Goal: Information Seeking & Learning: Learn about a topic

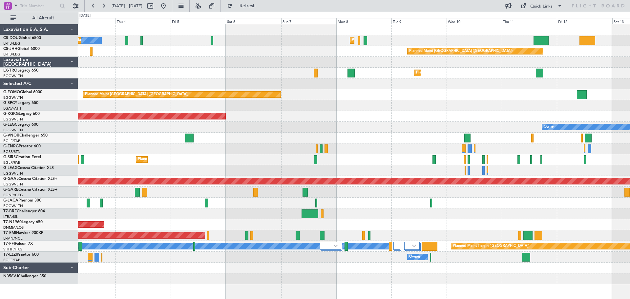
click at [259, 141] on div "Planned Maint [GEOGRAPHIC_DATA] ([GEOGRAPHIC_DATA]) No Crew Planned Maint [GEOG…" at bounding box center [353, 154] width 551 height 260
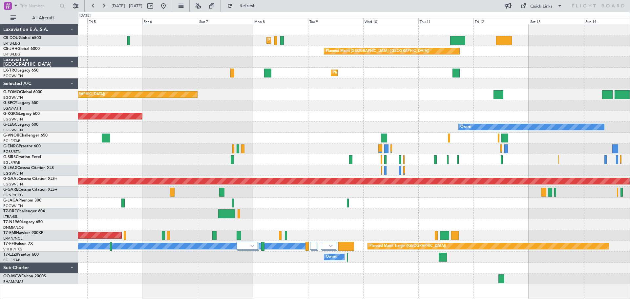
click at [380, 88] on div "Planned Maint [GEOGRAPHIC_DATA] ([GEOGRAPHIC_DATA]) Planned Maint [GEOGRAPHIC_D…" at bounding box center [353, 154] width 551 height 260
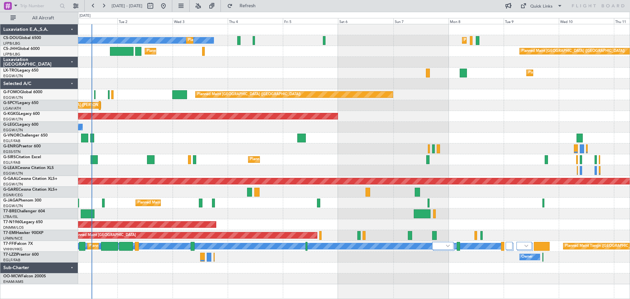
click at [463, 100] on div "Planned Maint [GEOGRAPHIC_DATA] ([GEOGRAPHIC_DATA])" at bounding box center [353, 94] width 551 height 11
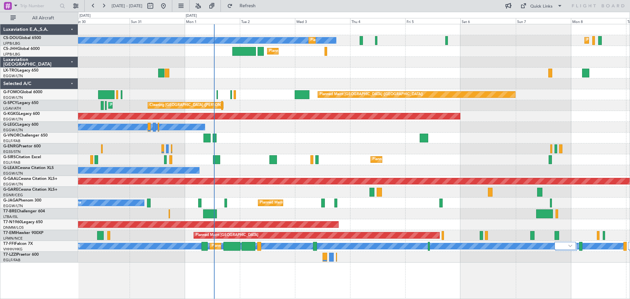
click at [322, 78] on div "Planned Maint Dusseldorf" at bounding box center [353, 73] width 551 height 11
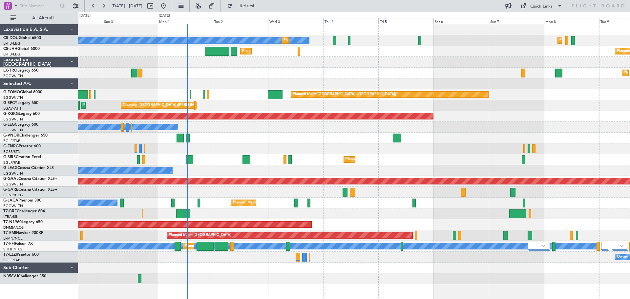
click at [404, 74] on div "Planned Maint Dusseldorf" at bounding box center [353, 73] width 551 height 11
click at [405, 68] on div "Planned Maint Dusseldorf" at bounding box center [353, 73] width 551 height 11
click at [239, 68] on div "Planned Maint Dusseldorf" at bounding box center [353, 73] width 551 height 11
click at [461, 69] on div "Planned Maint Dusseldorf" at bounding box center [353, 73] width 551 height 11
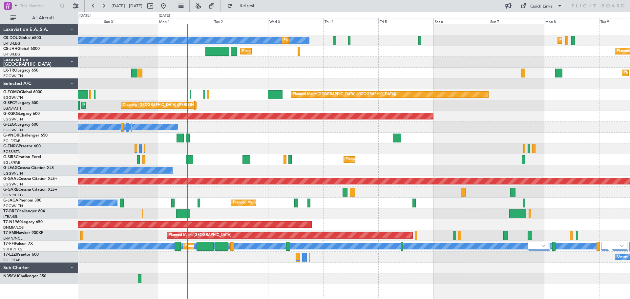
click at [461, 69] on div "Planned Maint Dusseldorf" at bounding box center [353, 73] width 551 height 11
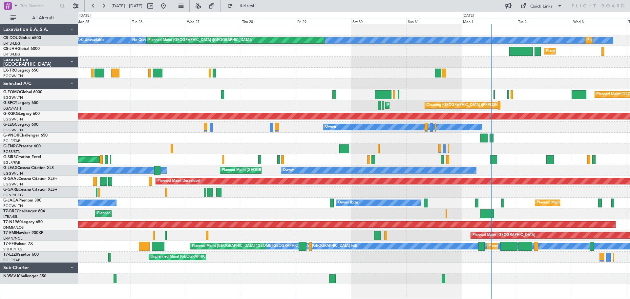
click at [548, 143] on div at bounding box center [353, 138] width 551 height 11
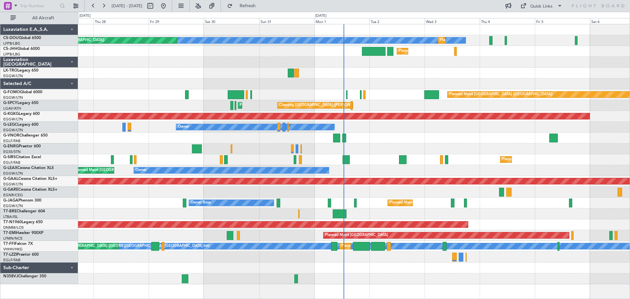
click at [380, 186] on div "No Crew Planned Maint [GEOGRAPHIC_DATA] ([GEOGRAPHIC_DATA]) Planned Maint [GEOG…" at bounding box center [353, 154] width 551 height 260
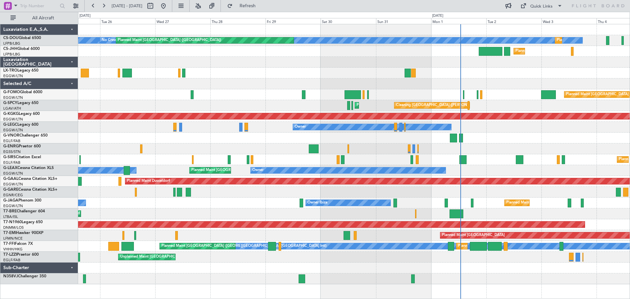
click at [308, 250] on div "No Crew Planned Maint [GEOGRAPHIC_DATA] ([GEOGRAPHIC_DATA]) Planned Maint [GEOG…" at bounding box center [353, 154] width 551 height 260
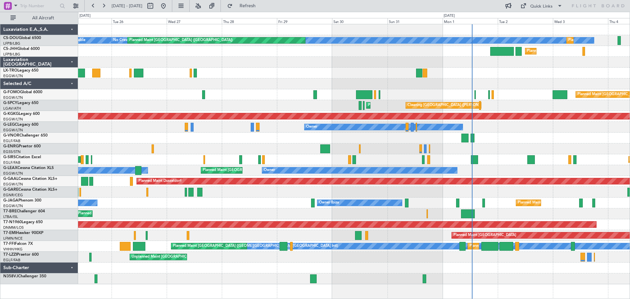
click at [361, 254] on div "Unplanned Maint [GEOGRAPHIC_DATA] ([GEOGRAPHIC_DATA])" at bounding box center [353, 257] width 551 height 11
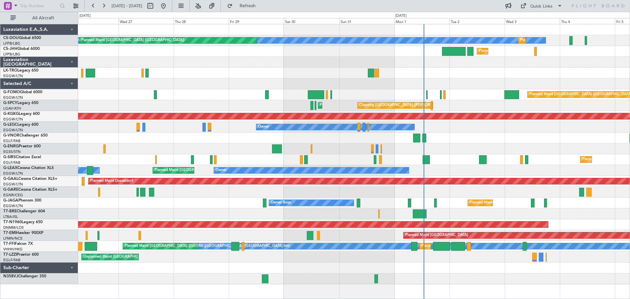
click at [377, 254] on div "Unplanned Maint [GEOGRAPHIC_DATA] ([GEOGRAPHIC_DATA])" at bounding box center [353, 257] width 551 height 11
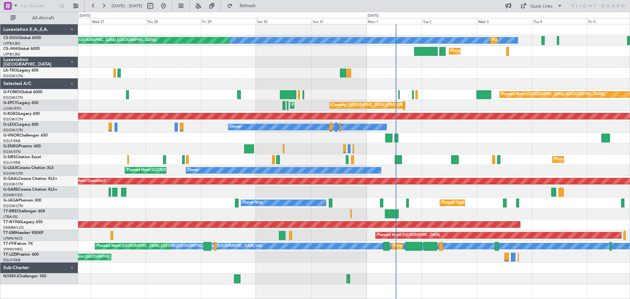
click at [340, 253] on div "Unplanned Maint [GEOGRAPHIC_DATA] ([GEOGRAPHIC_DATA])" at bounding box center [353, 257] width 551 height 11
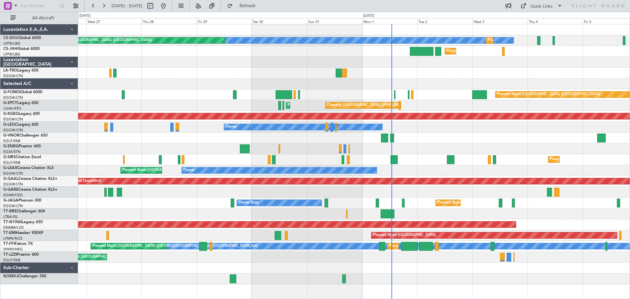
click at [336, 253] on div "Unplanned Maint [GEOGRAPHIC_DATA] ([GEOGRAPHIC_DATA])" at bounding box center [353, 257] width 551 height 11
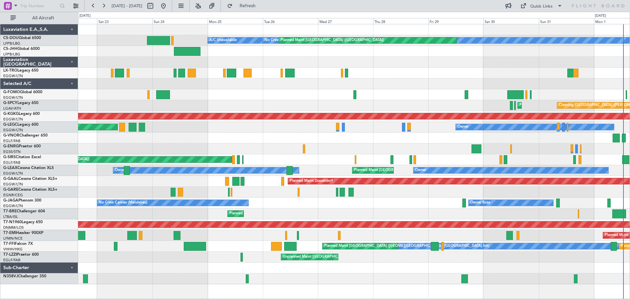
click at [460, 251] on div "[PERSON_NAME][GEOGRAPHIC_DATA] ([GEOGRAPHIC_DATA] Intl) Planned Maint [GEOGRAPH…" at bounding box center [353, 246] width 551 height 11
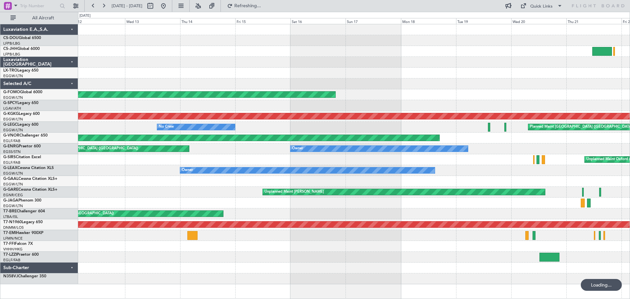
click at [553, 237] on div "Planned Maint [GEOGRAPHIC_DATA] ([GEOGRAPHIC_DATA]) Planned Maint [GEOGRAPHIC_D…" at bounding box center [353, 154] width 551 height 260
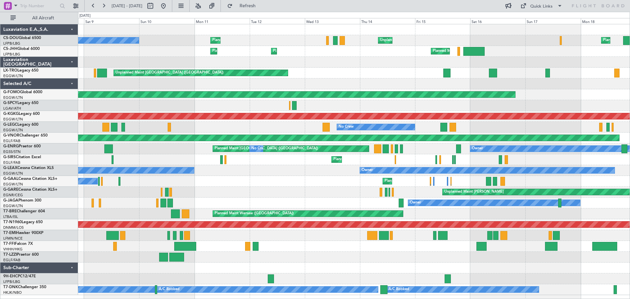
click at [401, 240] on div "Planned Maint [GEOGRAPHIC_DATA] ([GEOGRAPHIC_DATA]) Unplanned Maint [GEOGRAPHIC…" at bounding box center [353, 159] width 551 height 271
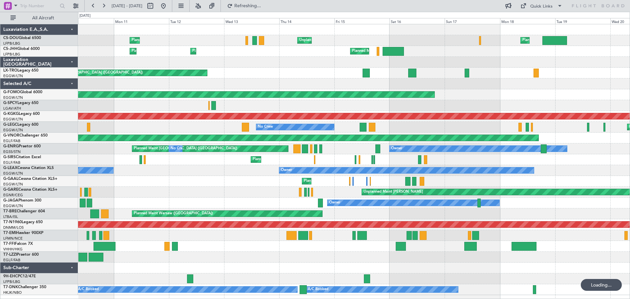
click at [440, 244] on div "Planned Maint Geneva (Cointrin)" at bounding box center [353, 246] width 551 height 11
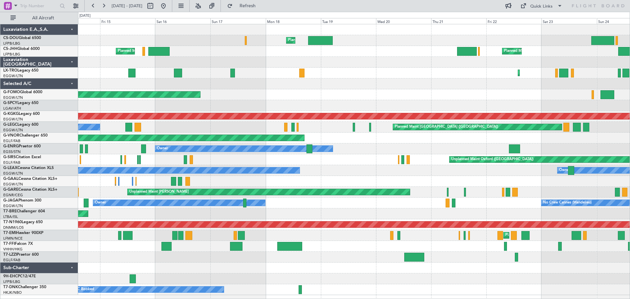
click at [291, 259] on div "Unplanned Maint [GEOGRAPHIC_DATA] ([GEOGRAPHIC_DATA])" at bounding box center [353, 257] width 551 height 11
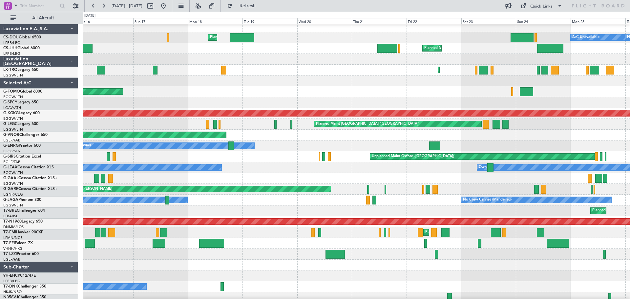
scroll to position [5, 0]
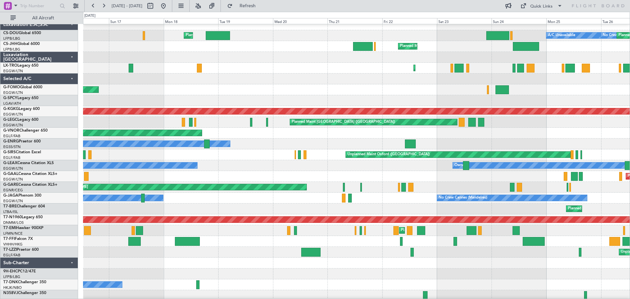
click at [356, 253] on div "Unplanned Maint [GEOGRAPHIC_DATA] ([GEOGRAPHIC_DATA])" at bounding box center [356, 252] width 546 height 11
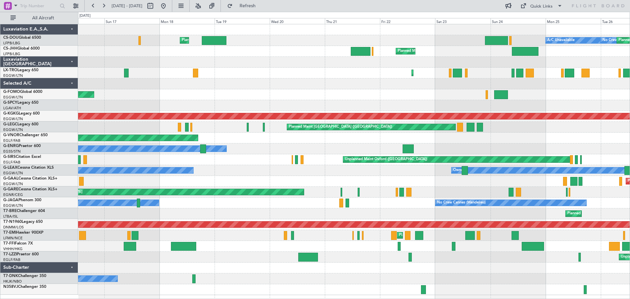
scroll to position [0, 0]
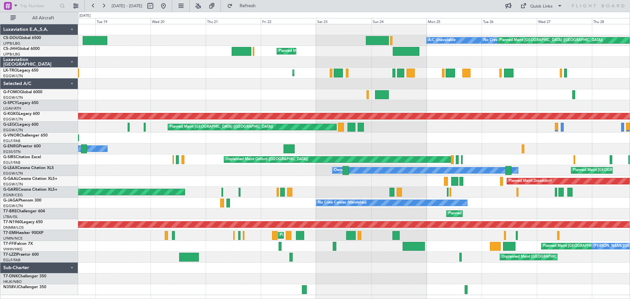
click at [251, 261] on div "Unplanned Maint [GEOGRAPHIC_DATA] ([GEOGRAPHIC_DATA])" at bounding box center [353, 257] width 551 height 11
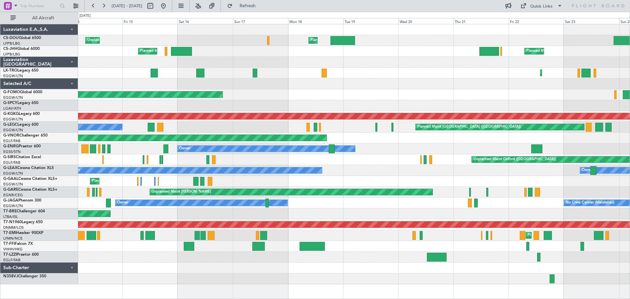
click at [433, 249] on div at bounding box center [353, 246] width 551 height 11
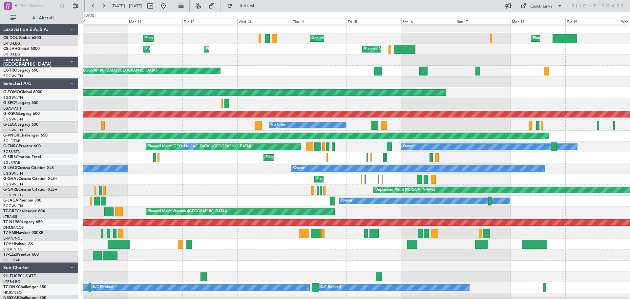
scroll to position [4, 0]
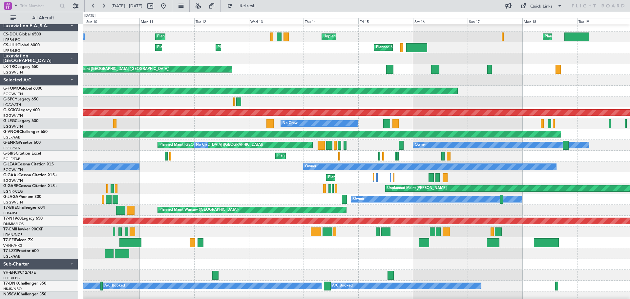
click at [471, 235] on div "Planned Maint [PERSON_NAME]" at bounding box center [356, 231] width 546 height 11
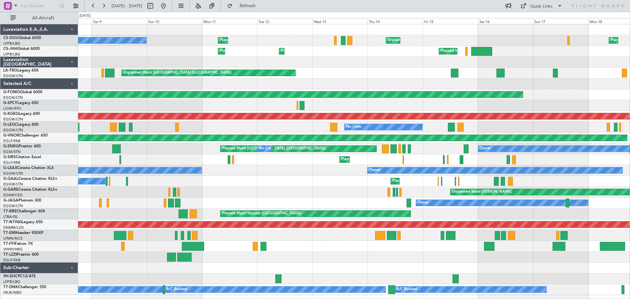
click at [384, 248] on div "Planned Maint Geneva (Cointrin)" at bounding box center [353, 246] width 551 height 11
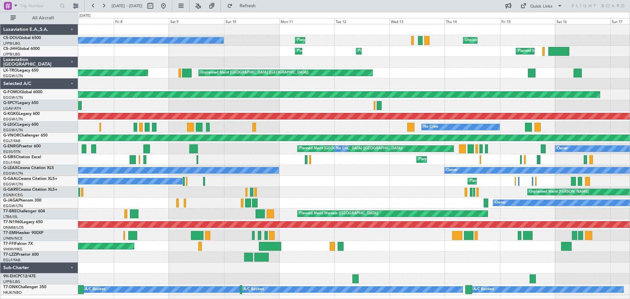
click at [343, 271] on div at bounding box center [353, 267] width 551 height 11
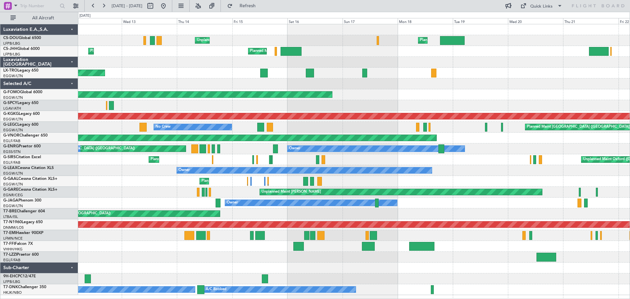
click at [352, 265] on div at bounding box center [353, 267] width 551 height 11
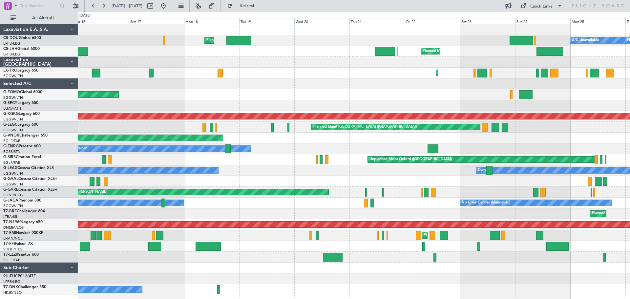
click at [314, 263] on div at bounding box center [353, 267] width 551 height 11
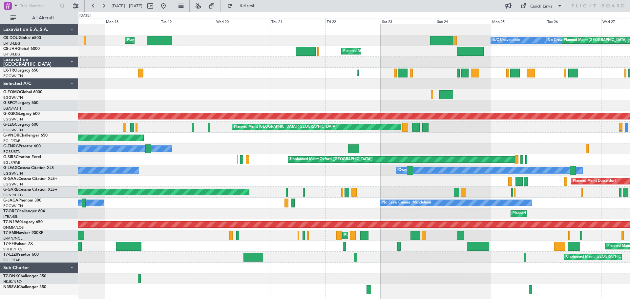
click at [291, 259] on div "Unplanned Maint [GEOGRAPHIC_DATA] ([GEOGRAPHIC_DATA])" at bounding box center [353, 257] width 551 height 11
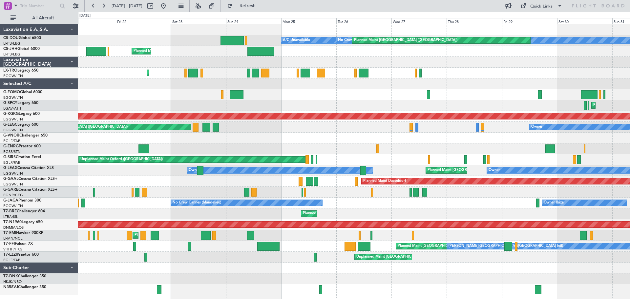
click at [278, 263] on div at bounding box center [353, 267] width 551 height 11
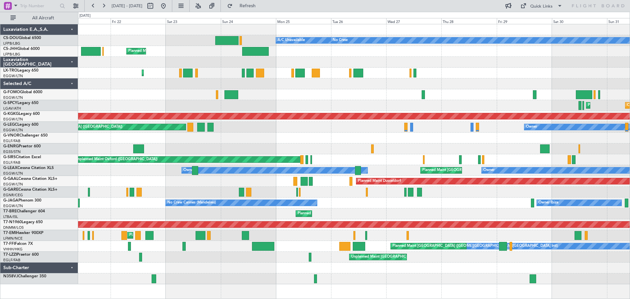
click at [445, 259] on div "Unplanned Maint [GEOGRAPHIC_DATA] ([GEOGRAPHIC_DATA])" at bounding box center [353, 257] width 551 height 11
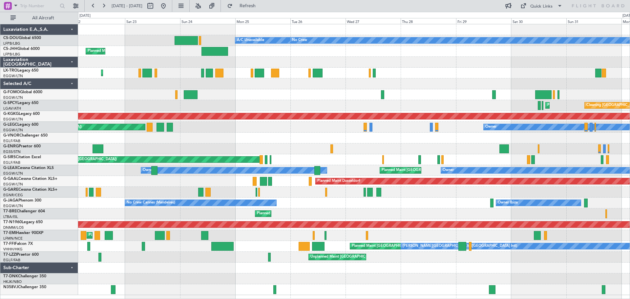
click at [268, 254] on div at bounding box center [269, 257] width 3 height 9
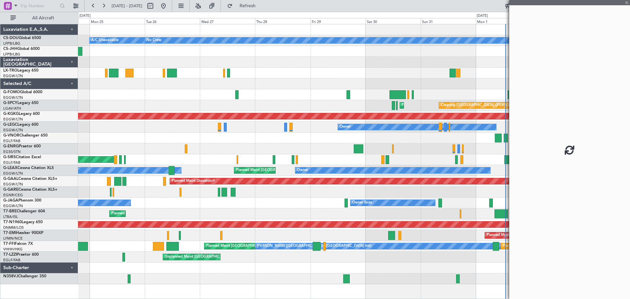
click at [344, 263] on div "Planned Maint [GEOGRAPHIC_DATA] ([GEOGRAPHIC_DATA]) No Crew A/C Unavailable Pla…" at bounding box center [353, 154] width 551 height 260
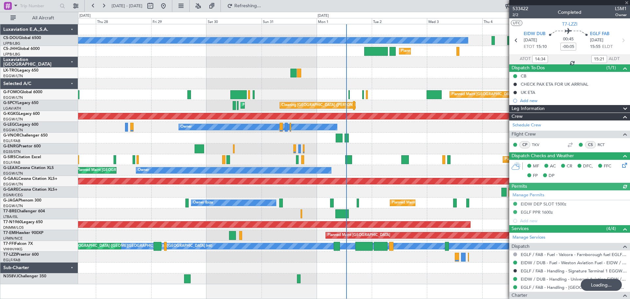
click at [288, 260] on div "Unplanned Maint [GEOGRAPHIC_DATA] ([GEOGRAPHIC_DATA])" at bounding box center [353, 257] width 551 height 11
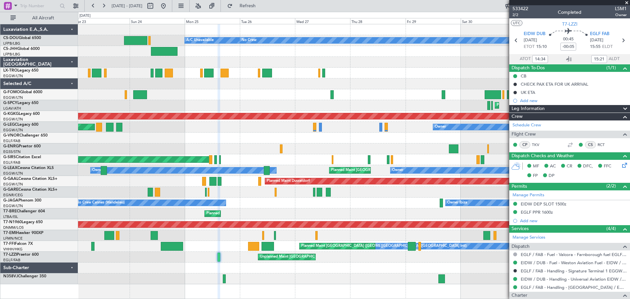
click at [446, 254] on div "Unplanned Maint [GEOGRAPHIC_DATA] ([GEOGRAPHIC_DATA])" at bounding box center [353, 257] width 551 height 11
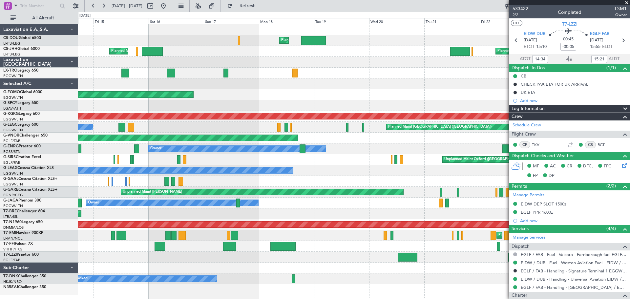
click at [358, 249] on div "Planned Maint [GEOGRAPHIC_DATA] ([GEOGRAPHIC_DATA]) A/C Unavailable Unplanned M…" at bounding box center [353, 159] width 551 height 271
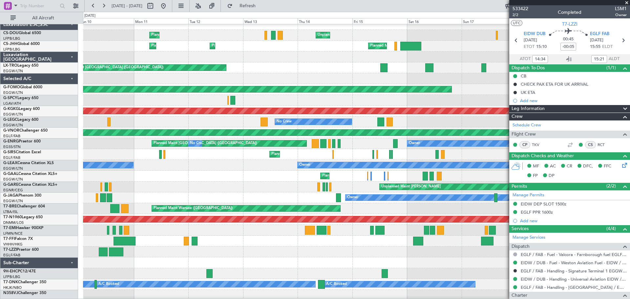
scroll to position [5, 0]
click at [453, 256] on div at bounding box center [356, 251] width 546 height 11
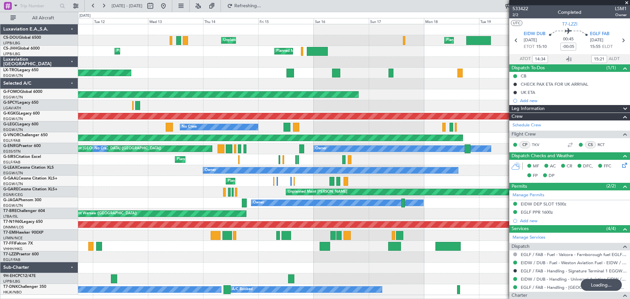
scroll to position [0, 0]
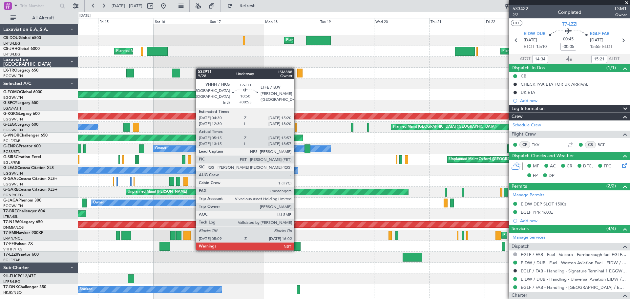
click at [297, 250] on div "Planned Maint [GEOGRAPHIC_DATA] ([GEOGRAPHIC_DATA]) Unplanned Maint [GEOGRAPHIC…" at bounding box center [353, 159] width 551 height 271
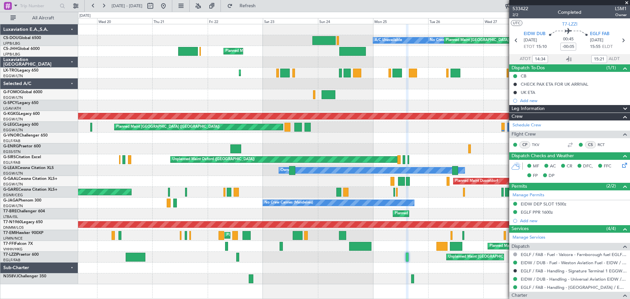
click at [242, 240] on div "A/C Unavailable No Crew Planned Maint [GEOGRAPHIC_DATA] ([GEOGRAPHIC_DATA]) Pla…" at bounding box center [353, 154] width 551 height 260
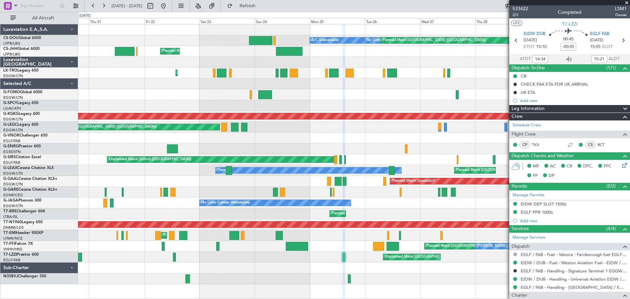
click at [313, 257] on div "Unplanned Maint [GEOGRAPHIC_DATA] ([GEOGRAPHIC_DATA])" at bounding box center [353, 257] width 551 height 11
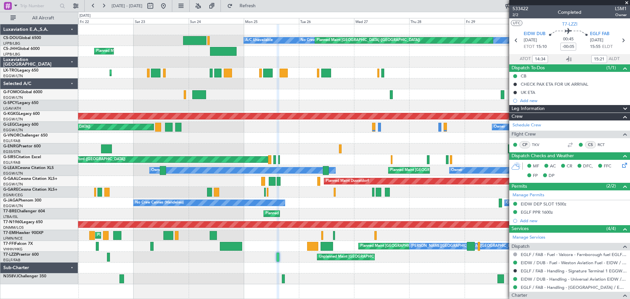
click at [358, 270] on div at bounding box center [353, 267] width 551 height 11
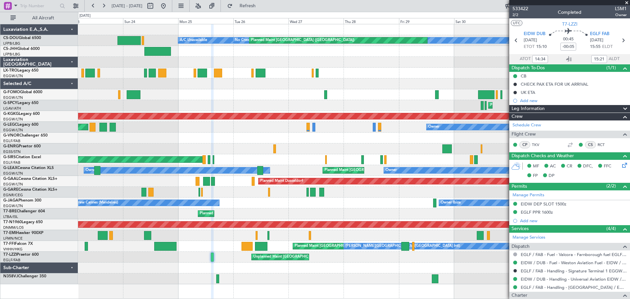
click at [366, 260] on div "Unplanned Maint [GEOGRAPHIC_DATA] ([GEOGRAPHIC_DATA])" at bounding box center [353, 257] width 551 height 11
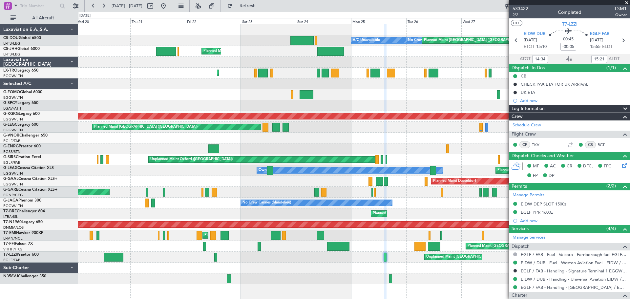
click at [347, 259] on div "Unplanned Maint [GEOGRAPHIC_DATA] ([GEOGRAPHIC_DATA])" at bounding box center [353, 257] width 551 height 11
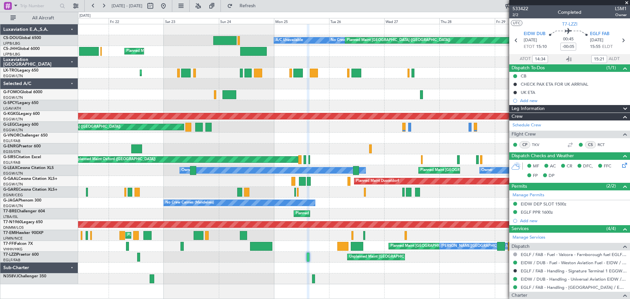
click at [390, 272] on div at bounding box center [353, 267] width 551 height 11
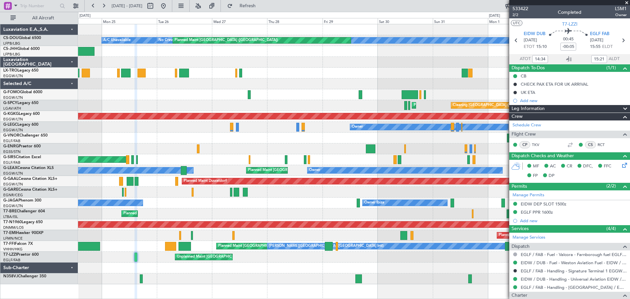
click at [269, 271] on div at bounding box center [353, 267] width 551 height 11
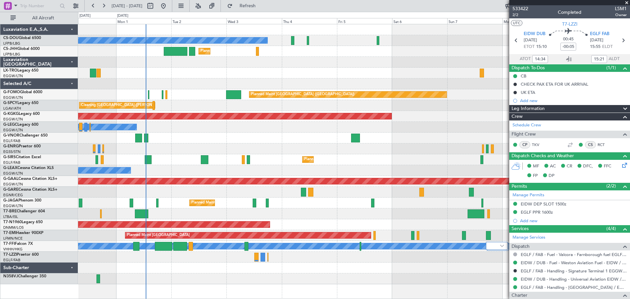
click at [627, 1] on span at bounding box center [626, 3] width 7 height 6
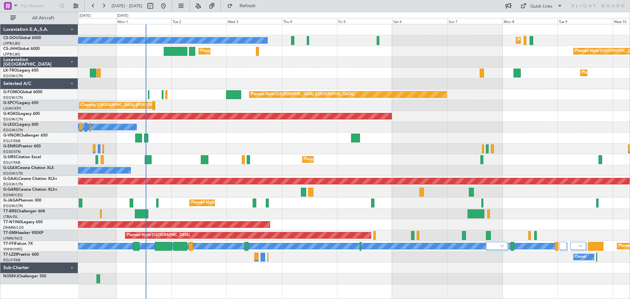
type input "0"
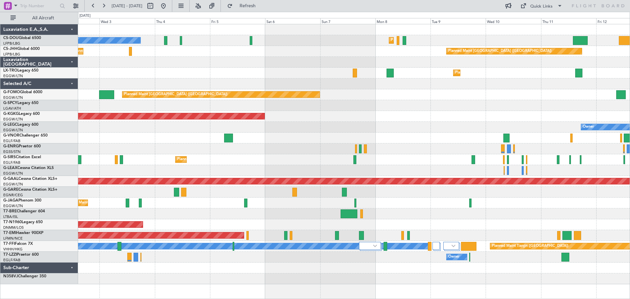
click at [418, 201] on div "Planned Maint [GEOGRAPHIC_DATA] ([GEOGRAPHIC_DATA]) Owner Ibiza" at bounding box center [353, 202] width 551 height 11
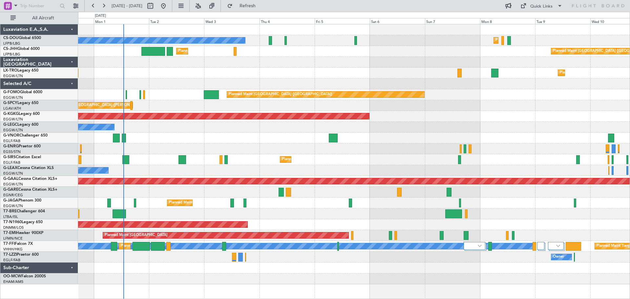
click at [516, 194] on div at bounding box center [353, 192] width 551 height 11
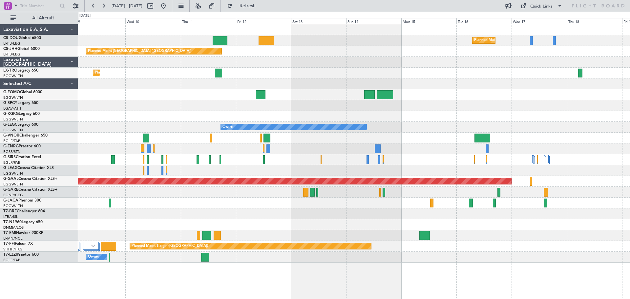
click at [303, 208] on div at bounding box center [353, 202] width 551 height 11
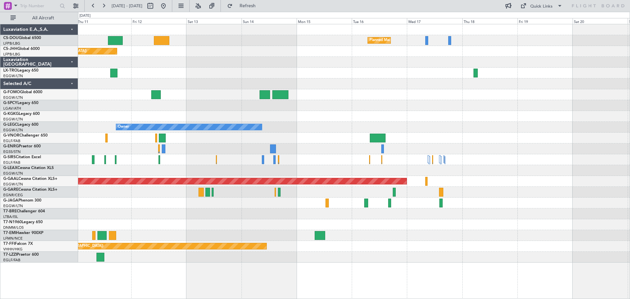
click at [274, 202] on div at bounding box center [353, 202] width 551 height 11
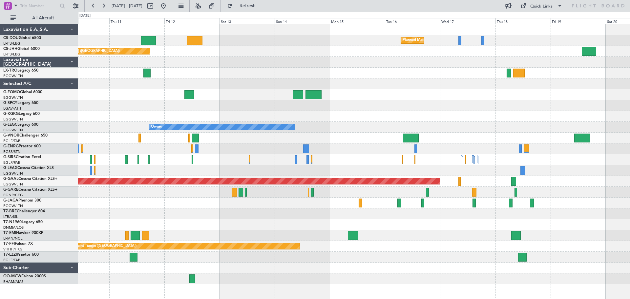
click at [329, 223] on div at bounding box center [353, 224] width 551 height 11
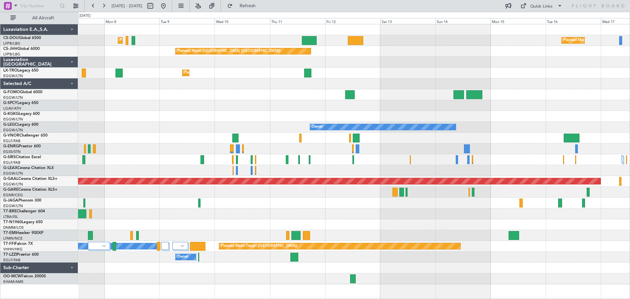
click at [404, 256] on div "Owner" at bounding box center [353, 257] width 551 height 11
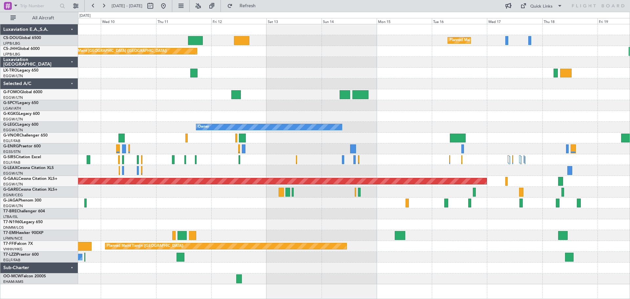
click at [374, 257] on div "Owner" at bounding box center [353, 257] width 551 height 11
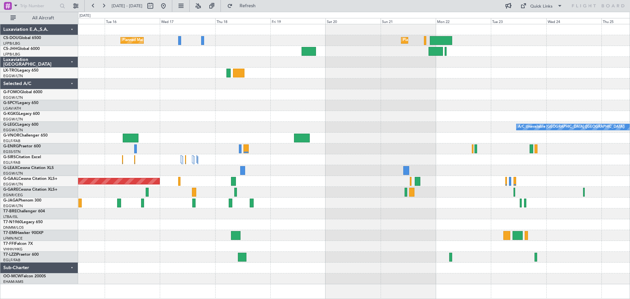
click at [277, 238] on div "Planned Maint [GEOGRAPHIC_DATA] ([GEOGRAPHIC_DATA]) Planned Maint [GEOGRAPHIC_D…" at bounding box center [353, 154] width 551 height 260
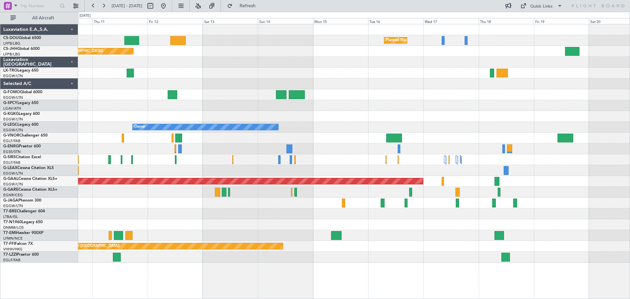
click at [419, 216] on div "Planned Maint [GEOGRAPHIC_DATA] ([GEOGRAPHIC_DATA]) Planned Maint [GEOGRAPHIC_D…" at bounding box center [353, 143] width 551 height 238
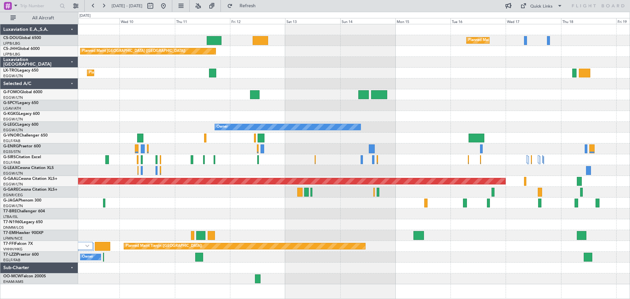
click at [257, 227] on div "Planned Maint [GEOGRAPHIC_DATA] ([GEOGRAPHIC_DATA]) Planned Maint [GEOGRAPHIC_D…" at bounding box center [353, 154] width 551 height 260
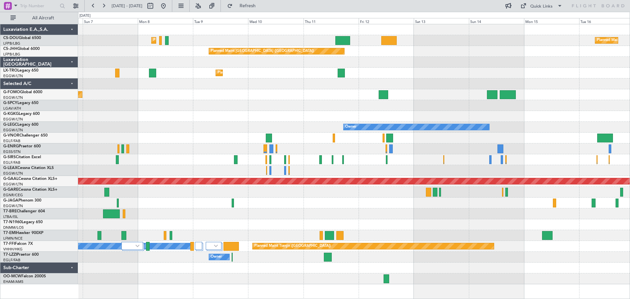
click at [314, 219] on div at bounding box center [353, 224] width 551 height 11
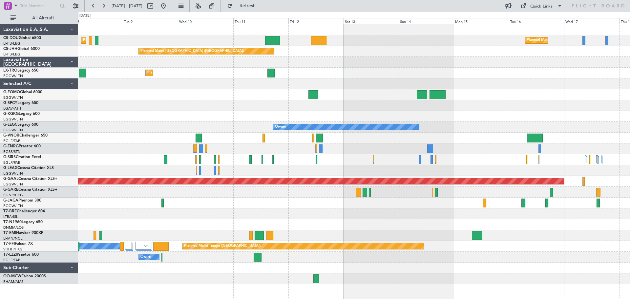
click at [321, 221] on div at bounding box center [353, 224] width 551 height 11
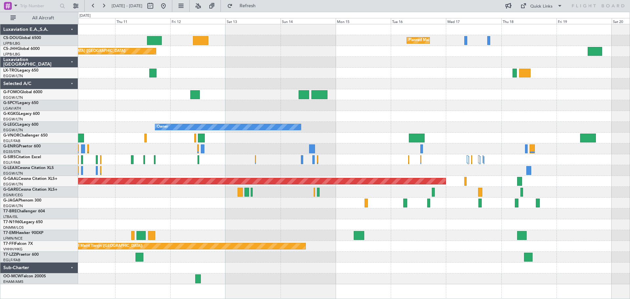
click at [261, 221] on div at bounding box center [353, 224] width 551 height 11
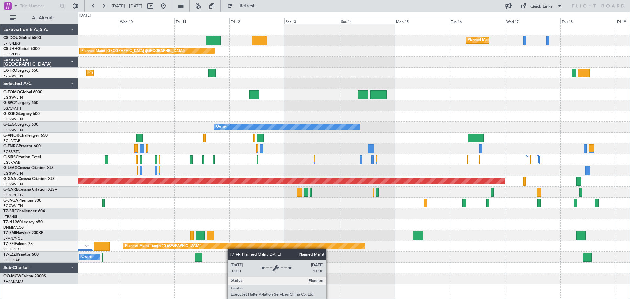
click at [241, 247] on div "Planned Maint [GEOGRAPHIC_DATA] ([GEOGRAPHIC_DATA]) Planned Maint [GEOGRAPHIC_D…" at bounding box center [353, 154] width 551 height 260
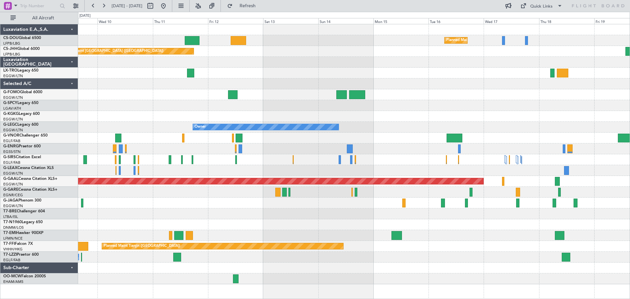
click at [204, 257] on div "Owner" at bounding box center [353, 257] width 551 height 11
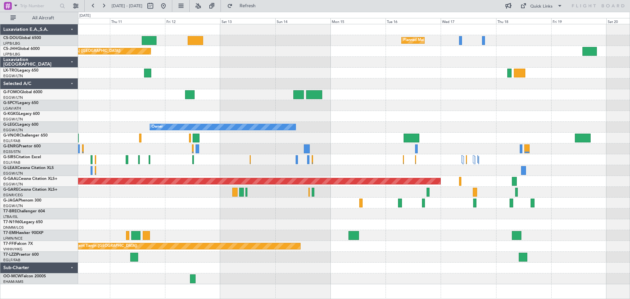
click at [289, 252] on div "Owner" at bounding box center [353, 257] width 551 height 11
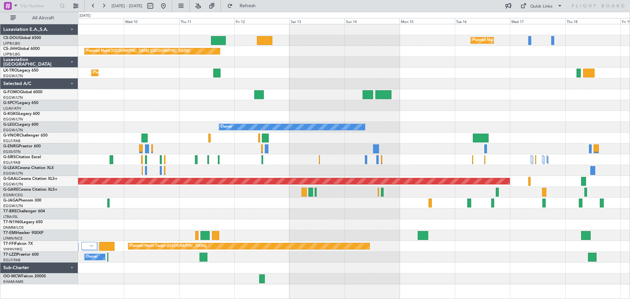
click at [256, 249] on div "Planned Maint [GEOGRAPHIC_DATA] ([GEOGRAPHIC_DATA]) Planned Maint [GEOGRAPHIC_D…" at bounding box center [353, 154] width 551 height 260
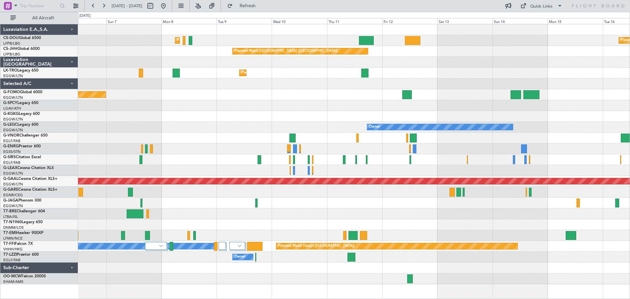
click at [288, 253] on div "Owner" at bounding box center [353, 257] width 551 height 11
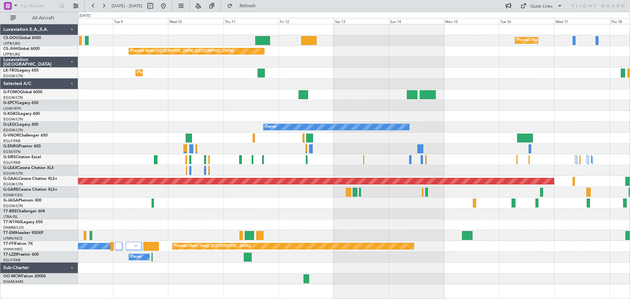
click at [295, 258] on div "Owner" at bounding box center [353, 257] width 551 height 11
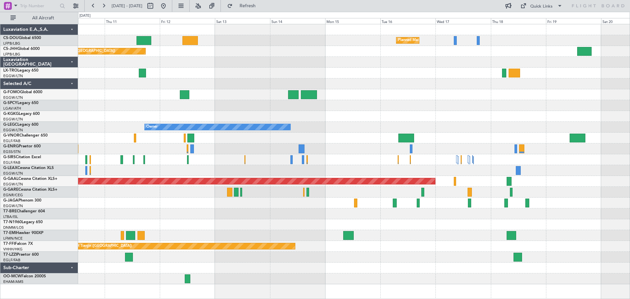
click at [218, 260] on div "Owner" at bounding box center [353, 257] width 551 height 11
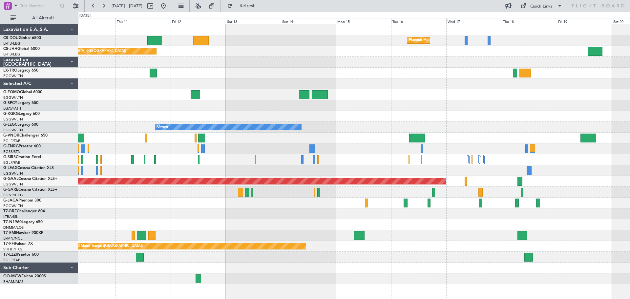
click at [253, 229] on div "Planned Maint [GEOGRAPHIC_DATA] ([GEOGRAPHIC_DATA]) Planned Maint [GEOGRAPHIC_D…" at bounding box center [353, 154] width 551 height 260
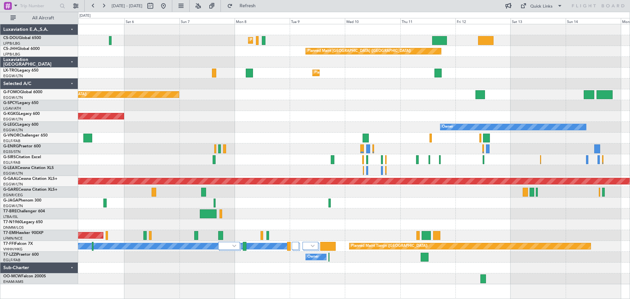
click at [425, 211] on div at bounding box center [353, 213] width 551 height 11
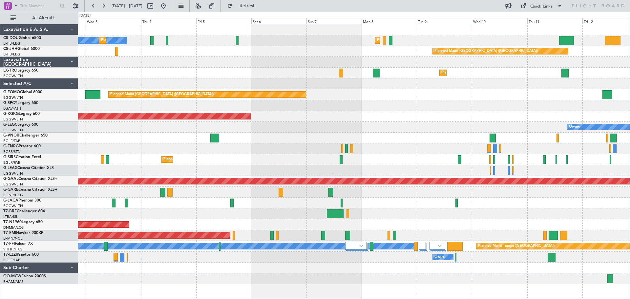
click at [405, 215] on div at bounding box center [353, 213] width 551 height 11
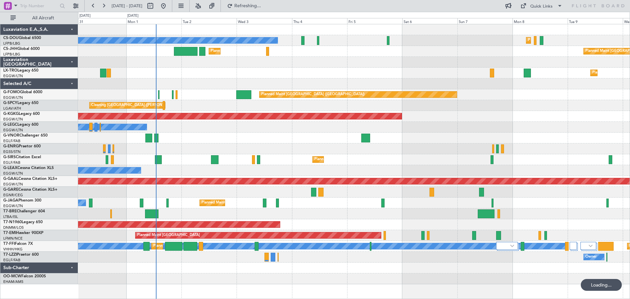
click at [365, 213] on div at bounding box center [353, 213] width 551 height 11
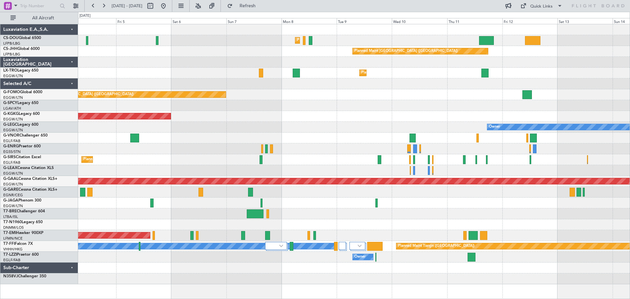
click at [347, 92] on div "Planned Maint [GEOGRAPHIC_DATA] ([GEOGRAPHIC_DATA])" at bounding box center [353, 94] width 551 height 11
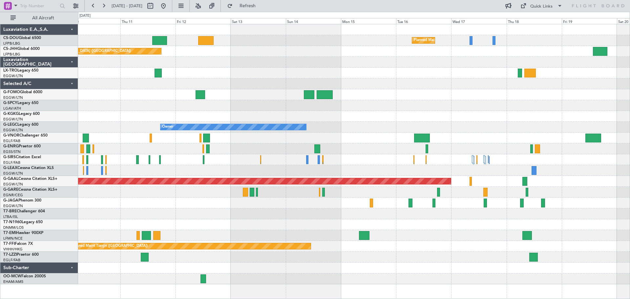
click at [407, 96] on div at bounding box center [353, 94] width 551 height 11
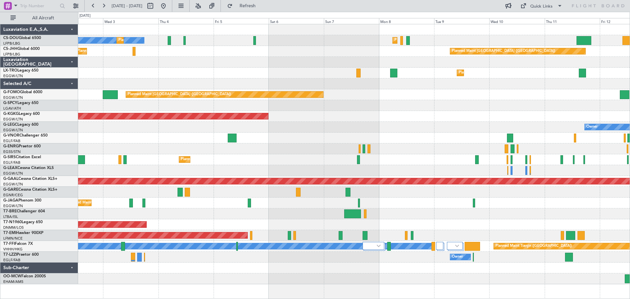
click at [542, 95] on div "Planned Maint [GEOGRAPHIC_DATA] ([GEOGRAPHIC_DATA]) No Crew Planned Maint [GEOG…" at bounding box center [353, 154] width 551 height 260
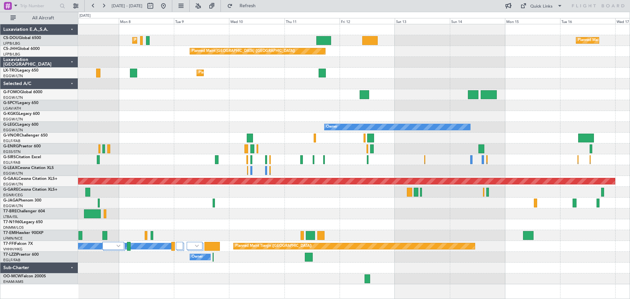
click at [240, 79] on div "Planned Maint [GEOGRAPHIC_DATA] ([GEOGRAPHIC_DATA]) Planned Maint [GEOGRAPHIC_D…" at bounding box center [353, 154] width 551 height 260
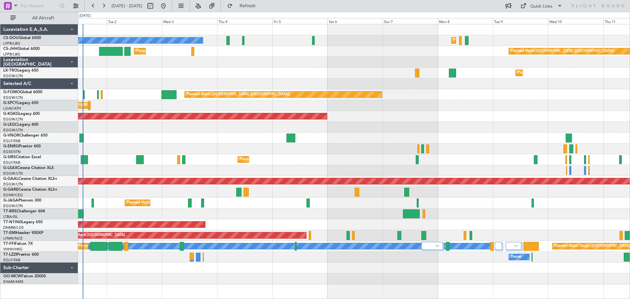
click at [516, 89] on div "Planned Maint [GEOGRAPHIC_DATA] ([GEOGRAPHIC_DATA])" at bounding box center [353, 94] width 551 height 11
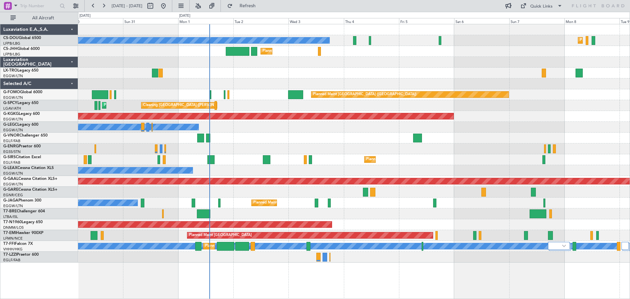
click at [393, 74] on div "Planned Maint Dusseldorf" at bounding box center [353, 73] width 551 height 11
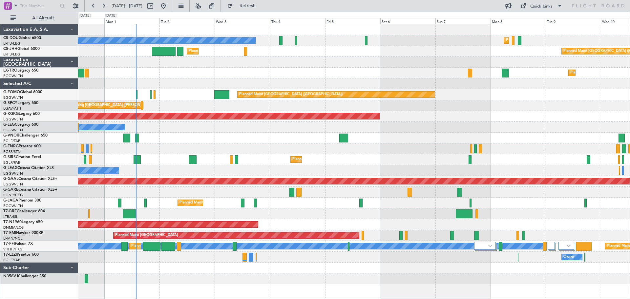
click at [464, 104] on div "Cleaning [GEOGRAPHIC_DATA] ([PERSON_NAME] Intl) Planned Maint [GEOGRAPHIC_DATA]…" at bounding box center [353, 105] width 551 height 11
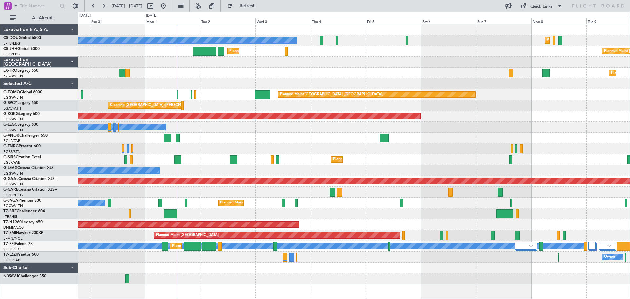
click at [235, 82] on div at bounding box center [353, 83] width 551 height 11
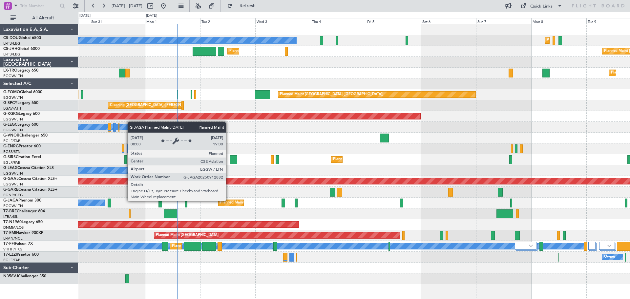
click at [229, 200] on div "Planned Maint [GEOGRAPHIC_DATA] ([GEOGRAPHIC_DATA])" at bounding box center [271, 203] width 103 height 10
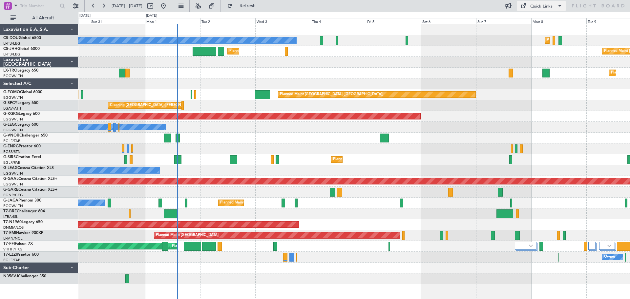
click at [540, 5] on div "Quick Links" at bounding box center [541, 6] width 22 height 7
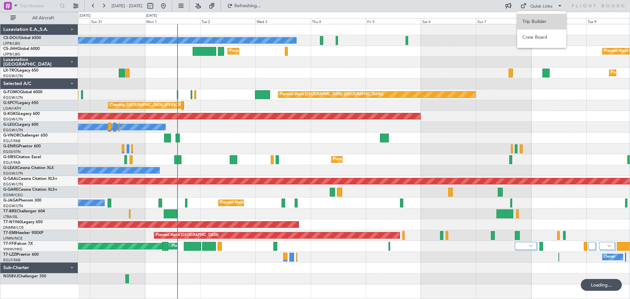
click at [550, 20] on button "Trip Builder" at bounding box center [541, 22] width 49 height 16
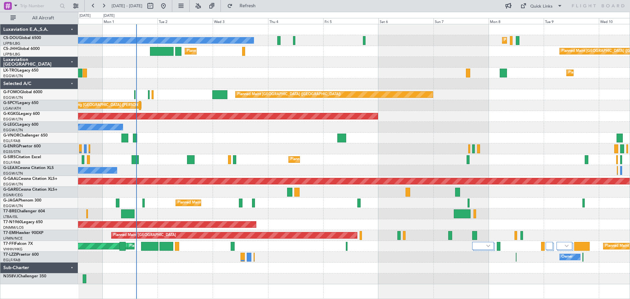
click at [405, 254] on div "Owner" at bounding box center [353, 257] width 551 height 11
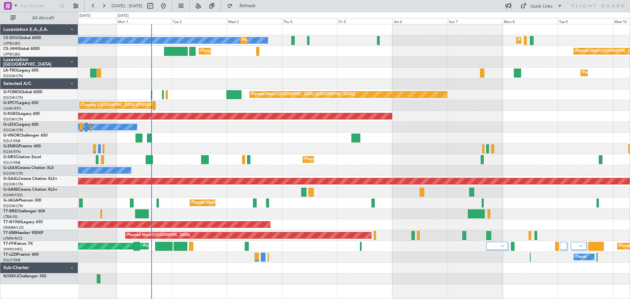
click at [172, 64] on div at bounding box center [353, 62] width 551 height 11
click at [204, 69] on div "Planned Maint Dusseldorf" at bounding box center [353, 73] width 551 height 11
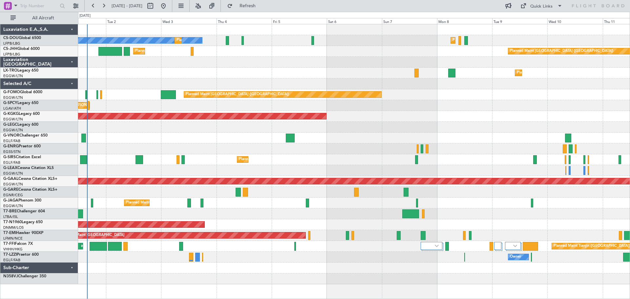
click at [490, 201] on div "Planned Maint Paris (Le Bourget) No Crew Planned Maint Paris (Le Bourget) Plann…" at bounding box center [353, 154] width 551 height 260
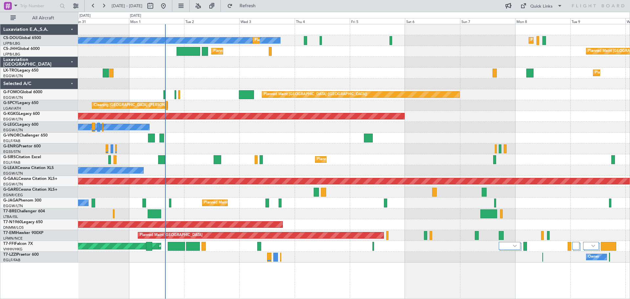
click at [309, 211] on div at bounding box center [353, 213] width 551 height 11
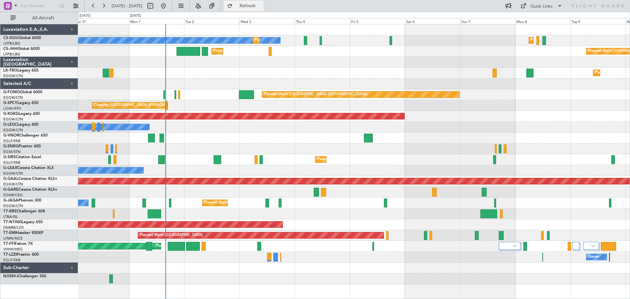
click at [261, 4] on span "Refresh" at bounding box center [248, 6] width 28 height 5
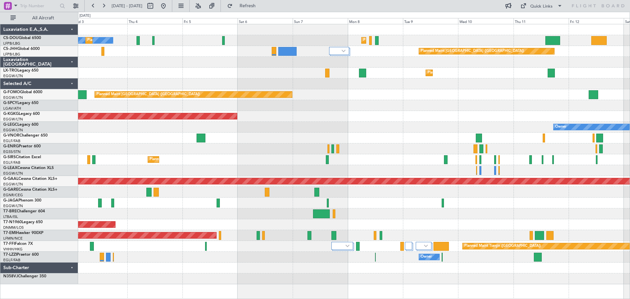
click at [212, 66] on div "No Crew Planned Maint Paris (Le Bourget) Planned Maint Paris (Le Bourget) Plann…" at bounding box center [353, 154] width 551 height 260
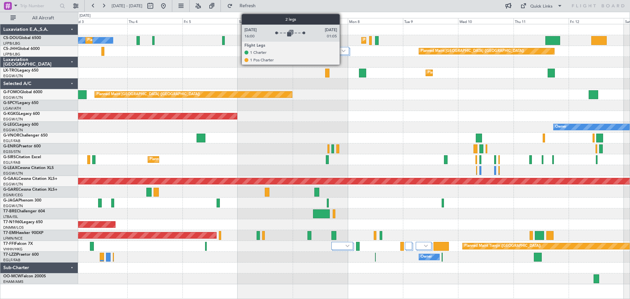
click at [342, 52] on div at bounding box center [339, 51] width 20 height 8
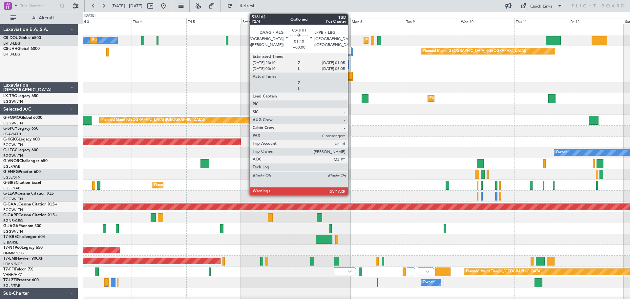
click at [351, 76] on div at bounding box center [350, 76] width 5 height 9
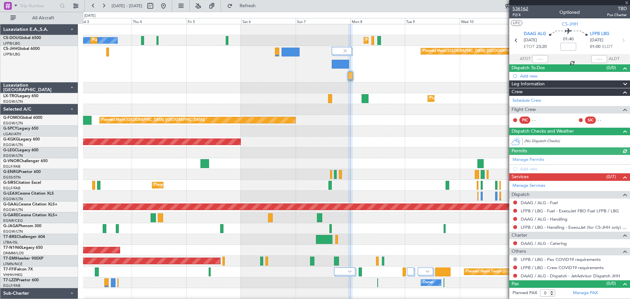
click at [521, 8] on span "536162" at bounding box center [520, 8] width 16 height 7
click at [261, 4] on span "Refresh" at bounding box center [248, 6] width 28 height 5
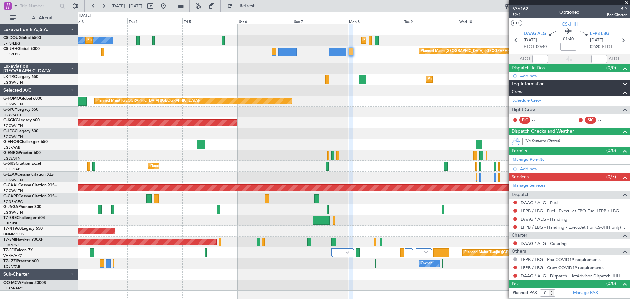
click at [627, 2] on span at bounding box center [626, 3] width 7 height 6
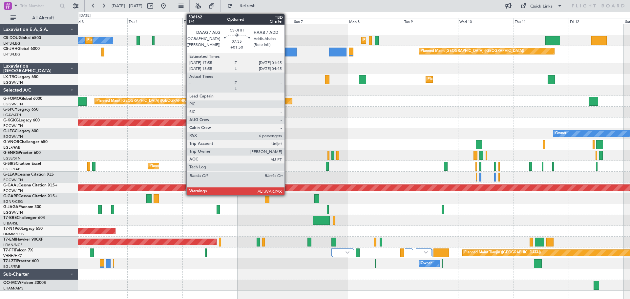
click at [287, 51] on div at bounding box center [287, 52] width 18 height 9
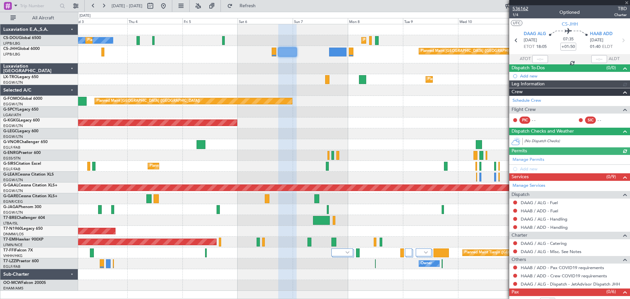
click at [523, 6] on span "536162" at bounding box center [520, 8] width 16 height 7
click at [261, 4] on span "Refresh" at bounding box center [248, 6] width 28 height 5
click at [625, 2] on span at bounding box center [626, 3] width 7 height 6
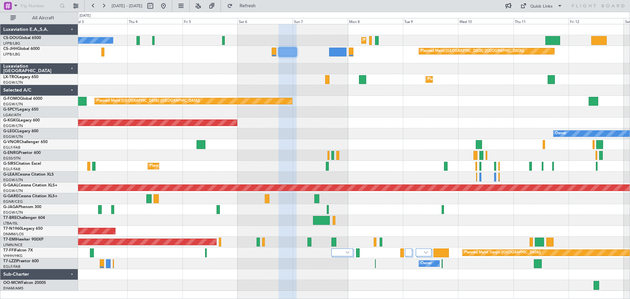
type input "0"
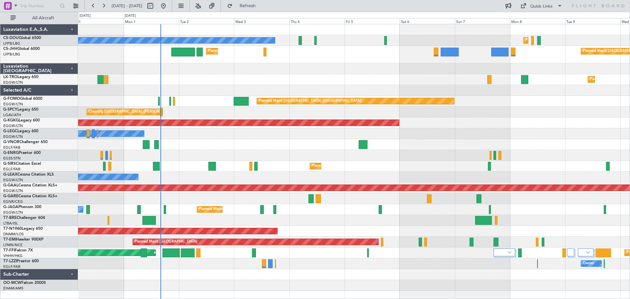
click at [270, 86] on div "Planned Maint Paris (Le Bourget) Planned Maint Paris (Le Bourget) No Crew Plann…" at bounding box center [353, 157] width 551 height 266
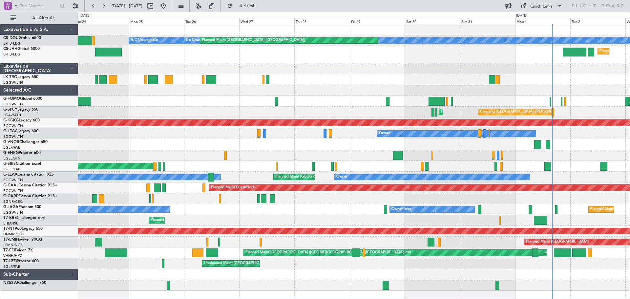
click at [577, 89] on div at bounding box center [353, 90] width 551 height 11
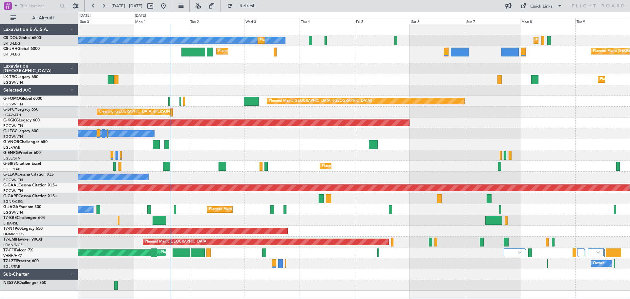
click at [209, 72] on div "No Crew Planned Maint Paris (Le Bourget) Planned Maint Paris (Le Bourget) Plann…" at bounding box center [353, 157] width 551 height 266
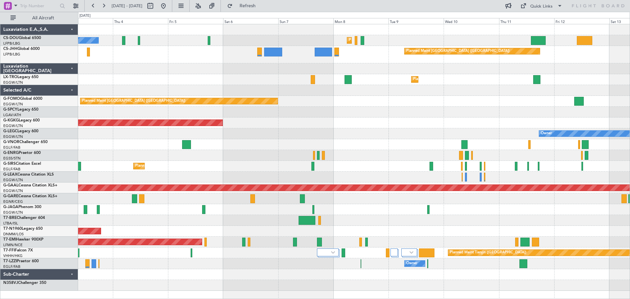
click at [404, 118] on div "No Crew Planned Maint Paris (Le Bourget) Planned Maint Paris (Le Bourget) Plann…" at bounding box center [353, 157] width 551 height 266
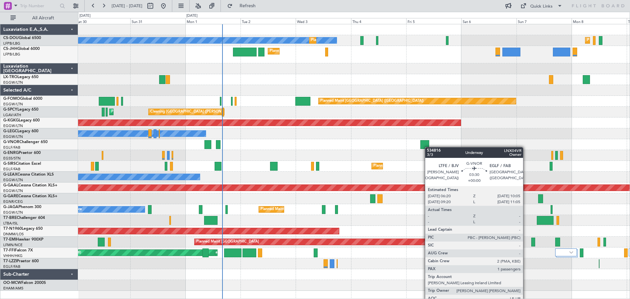
click at [428, 147] on div "No Crew Planned Maint Paris (Le Bourget) Planned Maint Paris (Le Bourget) Plann…" at bounding box center [353, 157] width 551 height 266
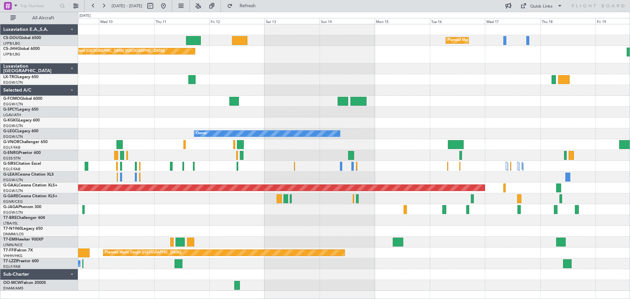
click at [327, 80] on div "Planned Maint Dusseldorf" at bounding box center [353, 79] width 551 height 11
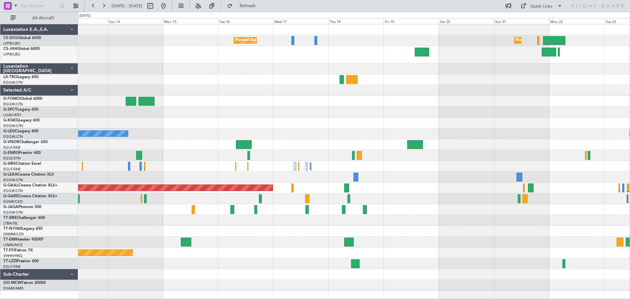
click at [217, 86] on div at bounding box center [353, 90] width 551 height 11
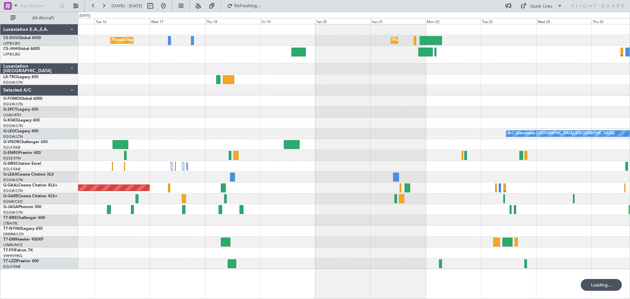
click at [346, 94] on div at bounding box center [353, 90] width 551 height 11
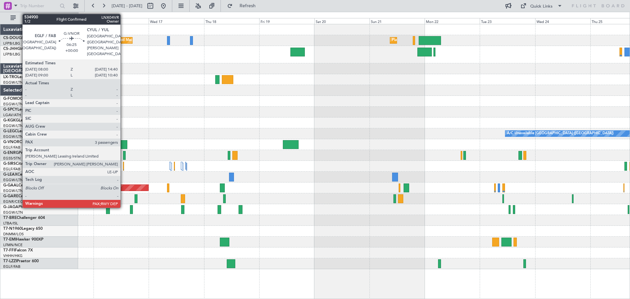
click at [123, 143] on div at bounding box center [119, 144] width 15 height 9
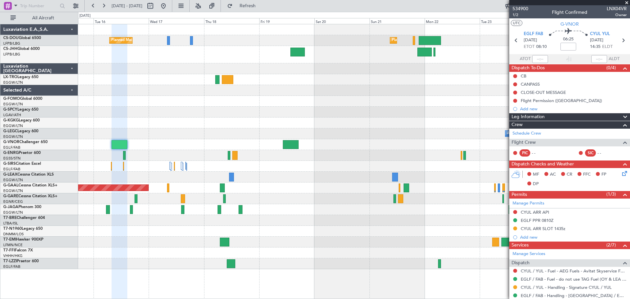
click at [625, 3] on span at bounding box center [626, 3] width 7 height 6
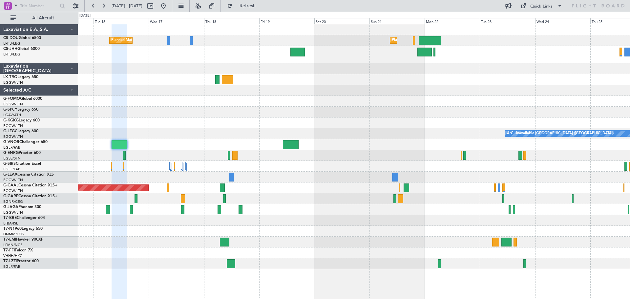
type input "0"
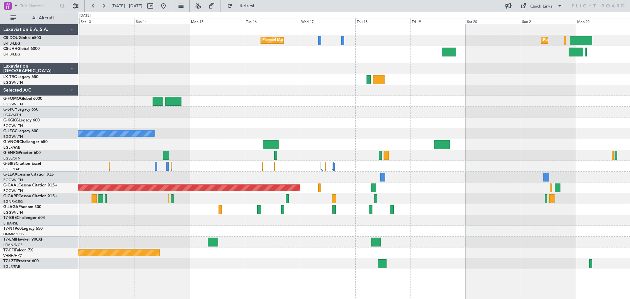
click at [348, 231] on div at bounding box center [353, 231] width 551 height 11
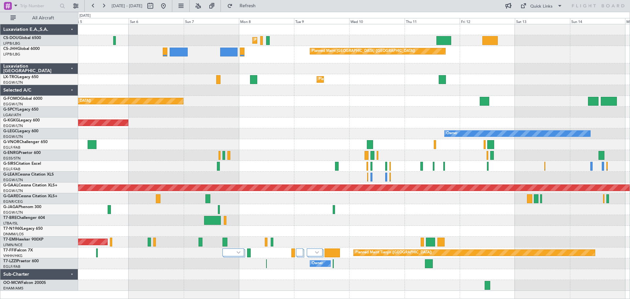
click at [281, 147] on div "Planned Maint Paris (Le Bourget) Planned Maint Paris (Le Bourget) Planned Maint…" at bounding box center [353, 157] width 551 height 266
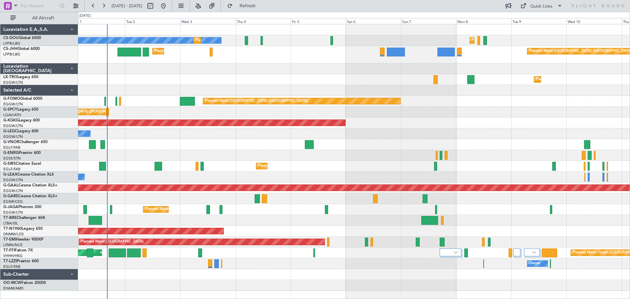
click at [389, 152] on div "Planned Maint Paris (Le Bourget) No Crew Planned Maint Paris (Le Bourget) Plann…" at bounding box center [353, 157] width 551 height 266
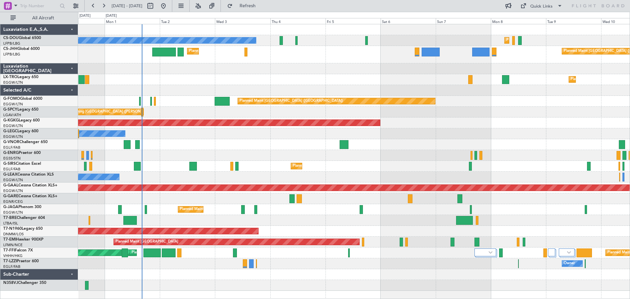
click at [187, 74] on div "Planned Maint Dusseldorf" at bounding box center [353, 79] width 551 height 11
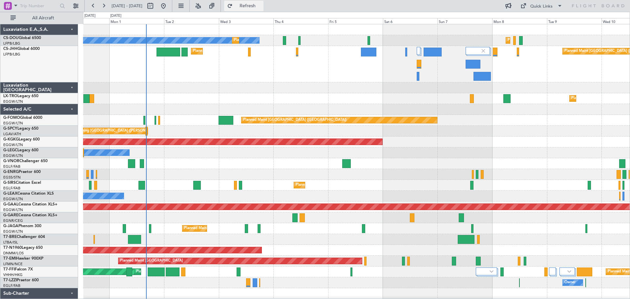
click at [261, 4] on span "Refresh" at bounding box center [248, 6] width 28 height 5
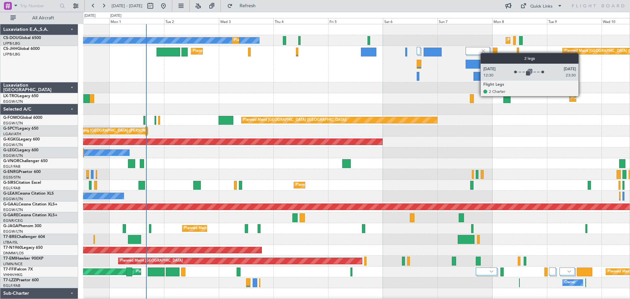
click at [483, 53] on img at bounding box center [483, 51] width 6 height 6
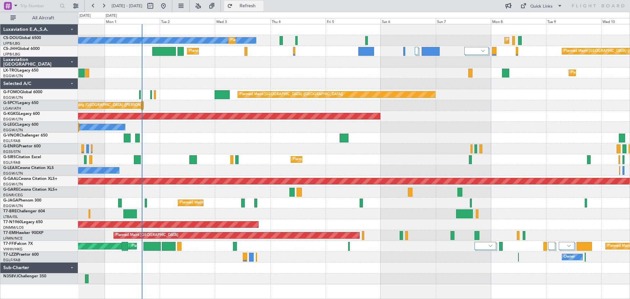
click at [258, 4] on span "Refresh" at bounding box center [248, 6] width 28 height 5
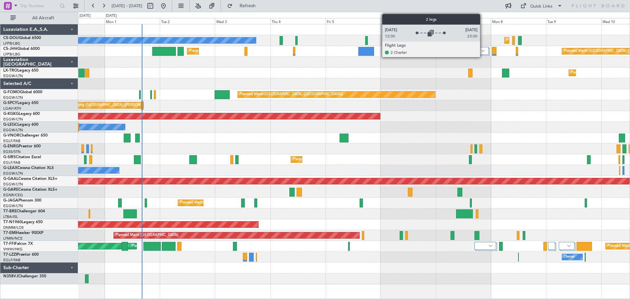
click at [483, 52] on img at bounding box center [483, 51] width 4 height 3
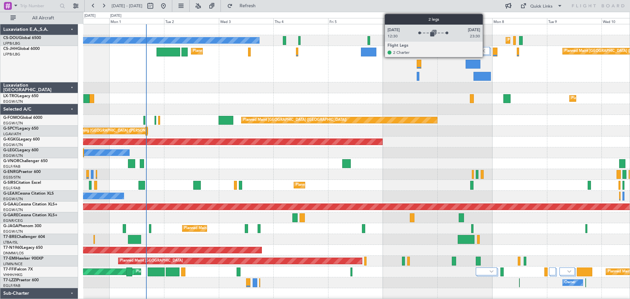
click at [485, 49] on img at bounding box center [483, 51] width 6 height 6
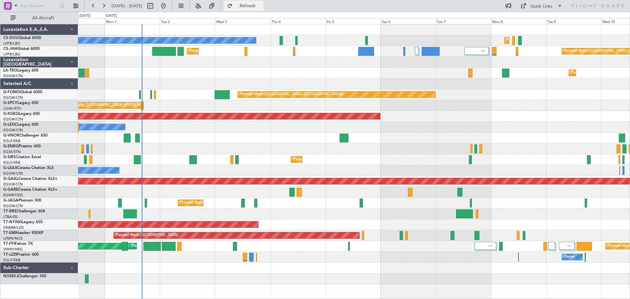
click at [261, 5] on span "Refresh" at bounding box center [248, 6] width 28 height 5
click at [261, 4] on span "Refresh" at bounding box center [248, 6] width 28 height 5
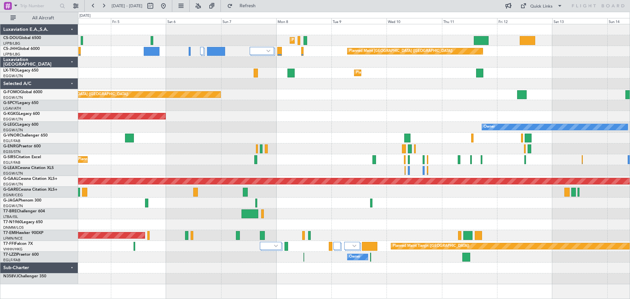
click at [225, 112] on div "AOG Maint [GEOGRAPHIC_DATA] (Ataturk)" at bounding box center [353, 116] width 551 height 11
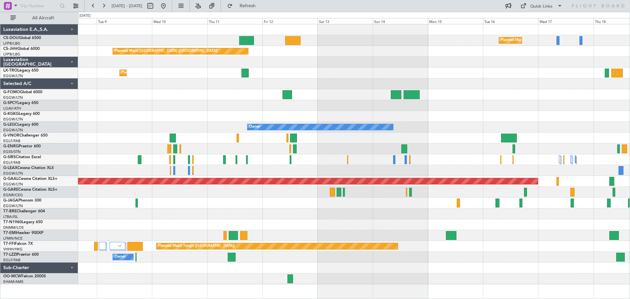
click at [207, 117] on div at bounding box center [353, 116] width 551 height 11
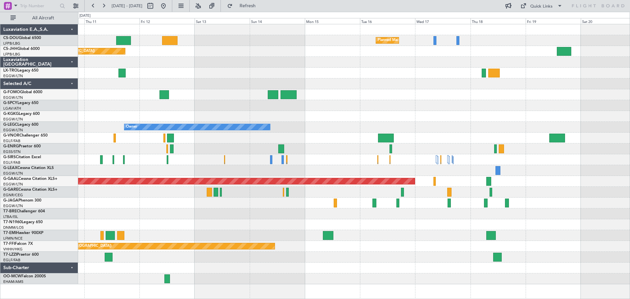
click at [404, 116] on div at bounding box center [353, 116] width 551 height 11
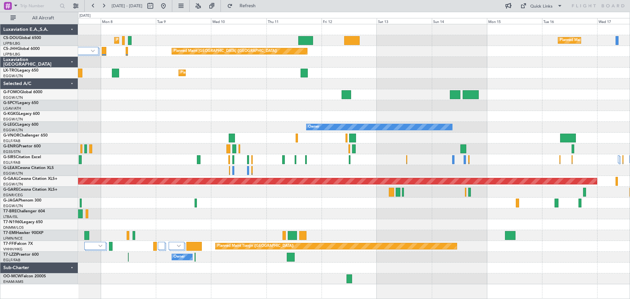
click at [367, 142] on div "Planned Maint Paris (Le Bourget) Planned Maint Paris (Le Bourget) Planned Maint…" at bounding box center [353, 154] width 551 height 260
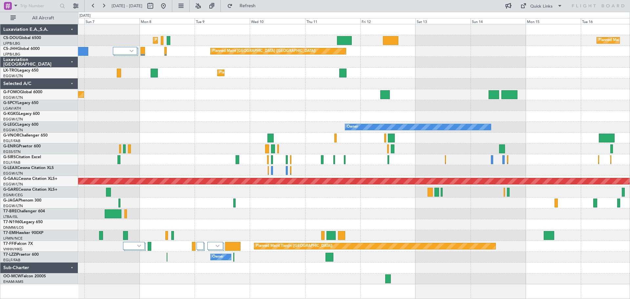
click at [214, 128] on div "Owner" at bounding box center [353, 127] width 551 height 11
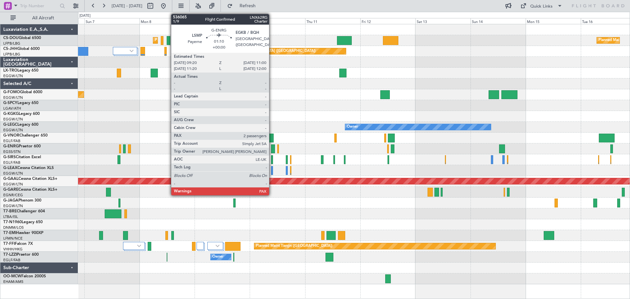
click at [272, 148] on div at bounding box center [273, 148] width 4 height 9
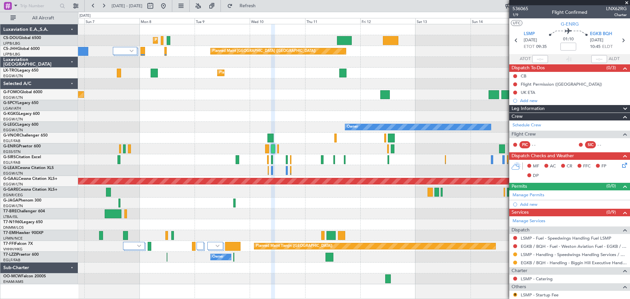
click at [626, 2] on span at bounding box center [626, 3] width 7 height 6
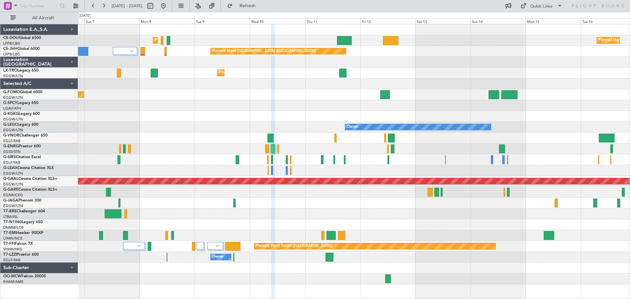
type input "0"
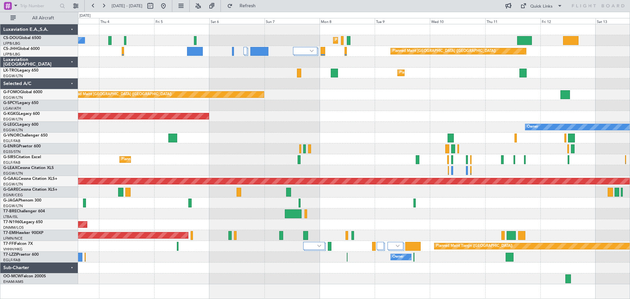
click at [394, 132] on div "Planned Maint Paris (Le Bourget) No Crew Planned Maint Paris (Le Bourget) Plann…" at bounding box center [353, 154] width 551 height 260
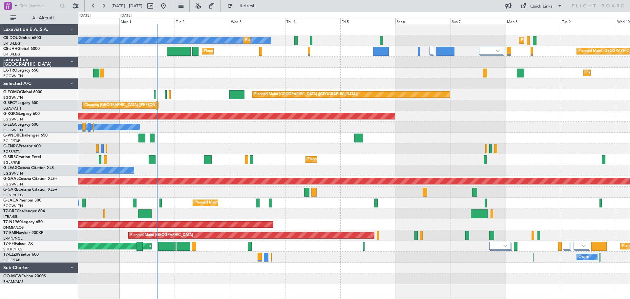
click at [451, 128] on div "Owner Owner" at bounding box center [353, 127] width 551 height 11
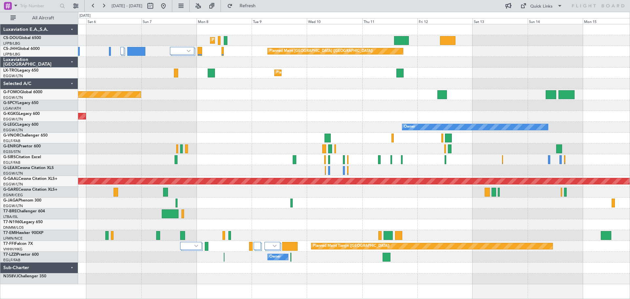
click at [222, 126] on div "Owner" at bounding box center [353, 127] width 551 height 11
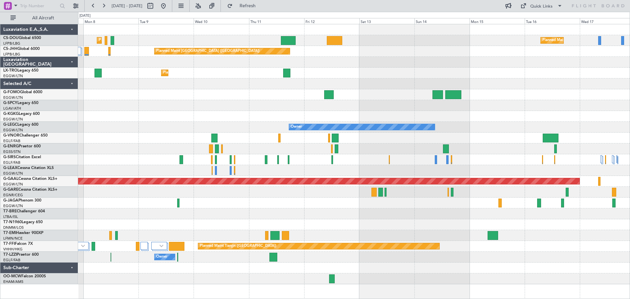
click at [272, 117] on div "AOG Maint [GEOGRAPHIC_DATA] (Ataturk)" at bounding box center [353, 116] width 551 height 11
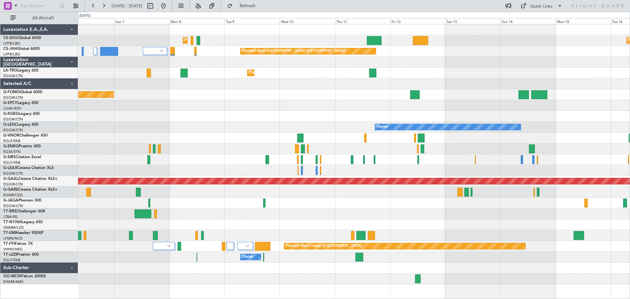
click at [319, 120] on div "AOG Maint [GEOGRAPHIC_DATA] (Ataturk)" at bounding box center [353, 116] width 551 height 11
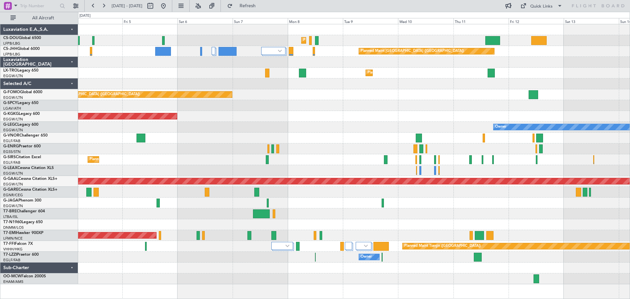
click at [351, 119] on div "AOG Maint [GEOGRAPHIC_DATA] (Ataturk)" at bounding box center [353, 116] width 551 height 11
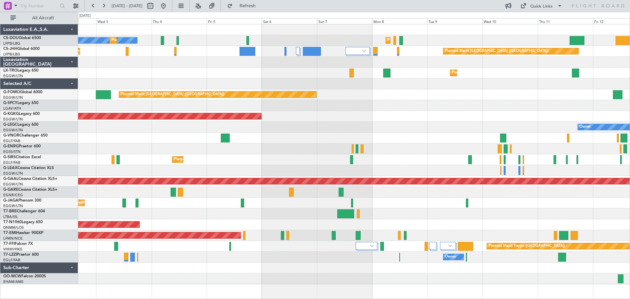
click at [332, 119] on div "AOG Maint [GEOGRAPHIC_DATA] (Ataturk)" at bounding box center [353, 116] width 551 height 11
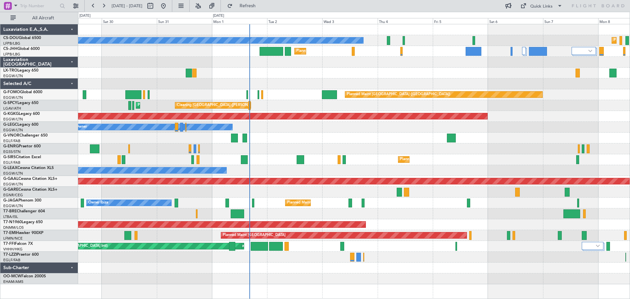
click at [490, 125] on div "Owner" at bounding box center [353, 127] width 551 height 11
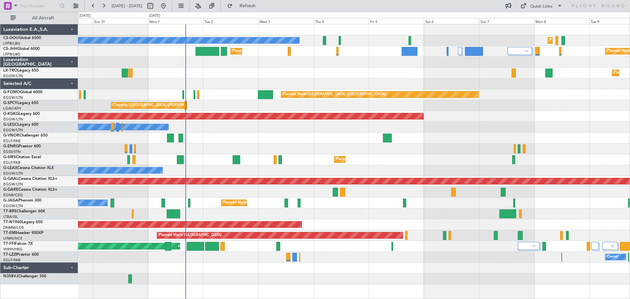
click at [416, 83] on div "Planned Maint Paris (Le Bourget) Planned Maint Paris (Le Bourget) No Crew Plann…" at bounding box center [353, 154] width 551 height 260
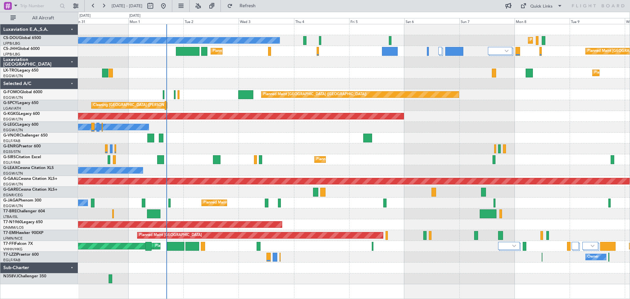
click at [462, 66] on div at bounding box center [353, 62] width 551 height 11
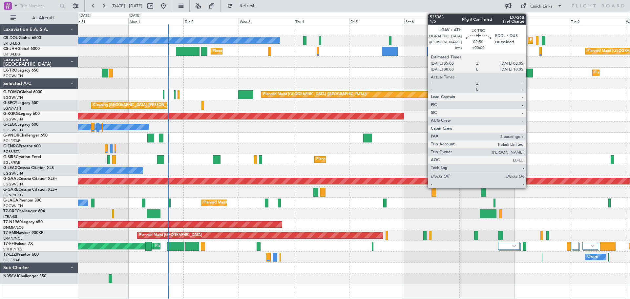
click at [529, 72] on div at bounding box center [528, 73] width 7 height 9
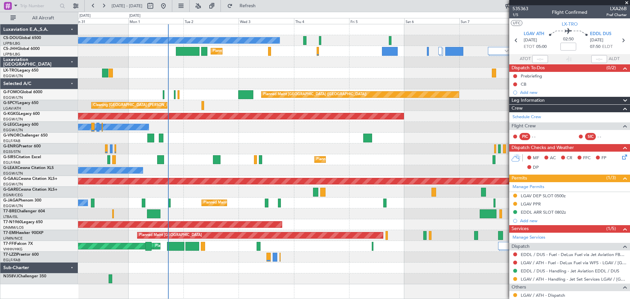
click at [625, 2] on span at bounding box center [626, 3] width 7 height 6
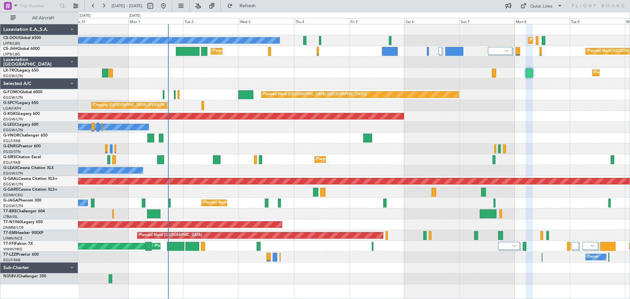
type input "0"
